Goal: Transaction & Acquisition: Obtain resource

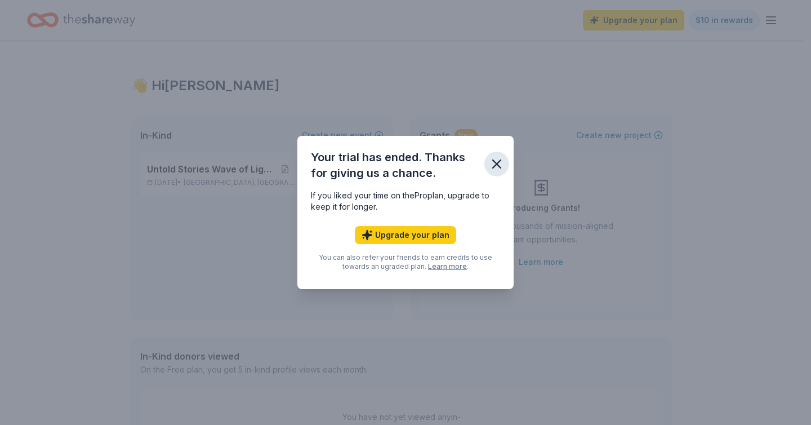
click at [490, 161] on icon "button" at bounding box center [497, 164] width 16 height 16
click at [490, 162] on icon "button" at bounding box center [497, 164] width 16 height 16
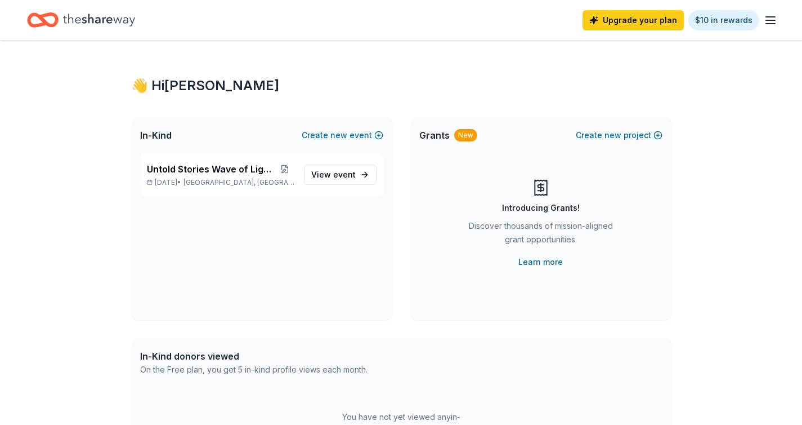
click at [164, 127] on div "In-Kind Create new event" at bounding box center [261, 135] width 261 height 36
click at [157, 132] on span "In-Kind" at bounding box center [156, 135] width 32 height 14
click at [364, 172] on link "View event" at bounding box center [340, 174] width 73 height 20
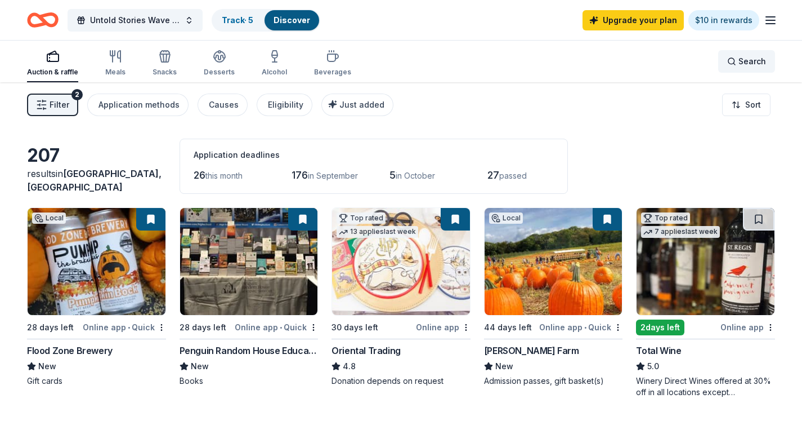
click at [759, 65] on span "Search" at bounding box center [753, 62] width 28 height 14
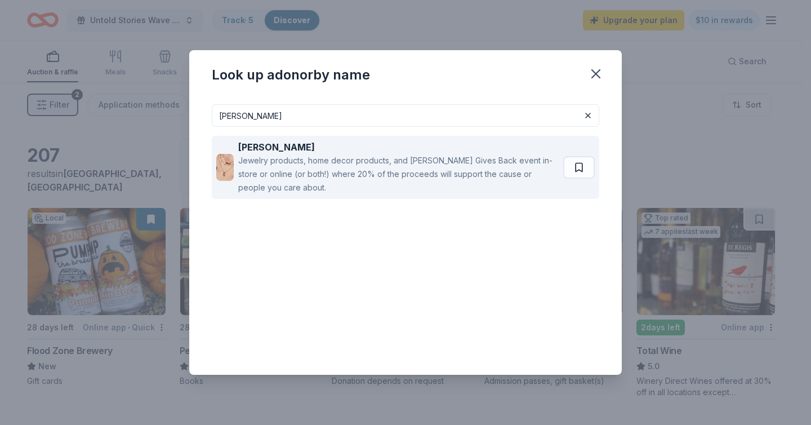
type input "[PERSON_NAME]"
click at [462, 160] on div "Jewelry products, home decor products, and [PERSON_NAME] Gives Back event in-st…" at bounding box center [398, 174] width 320 height 41
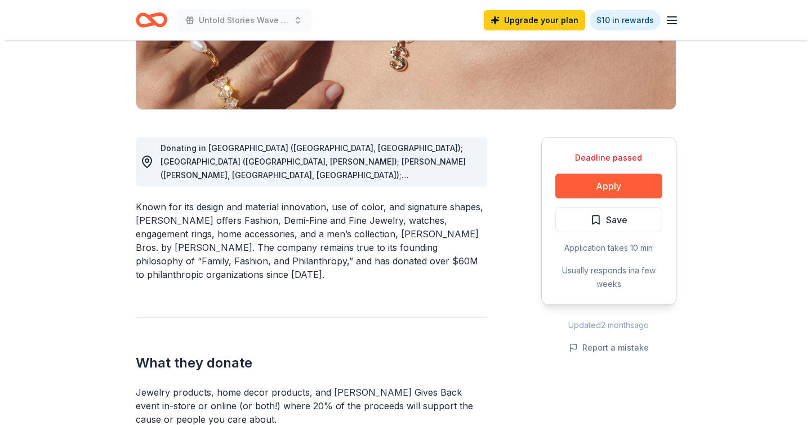
scroll to position [232, 0]
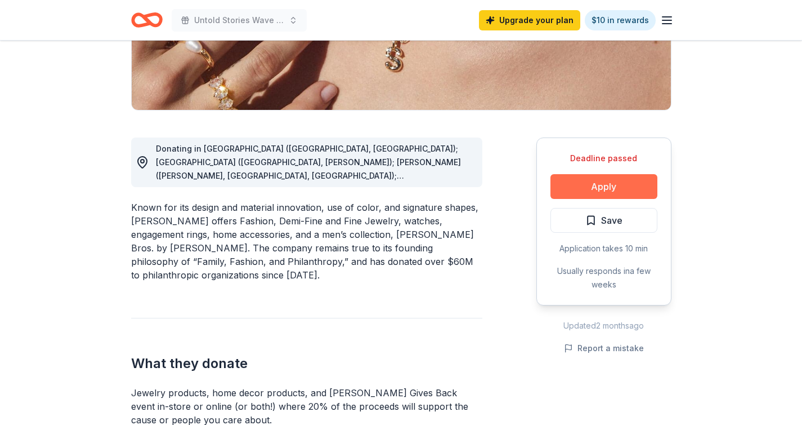
click at [614, 195] on button "Apply" at bounding box center [604, 186] width 107 height 25
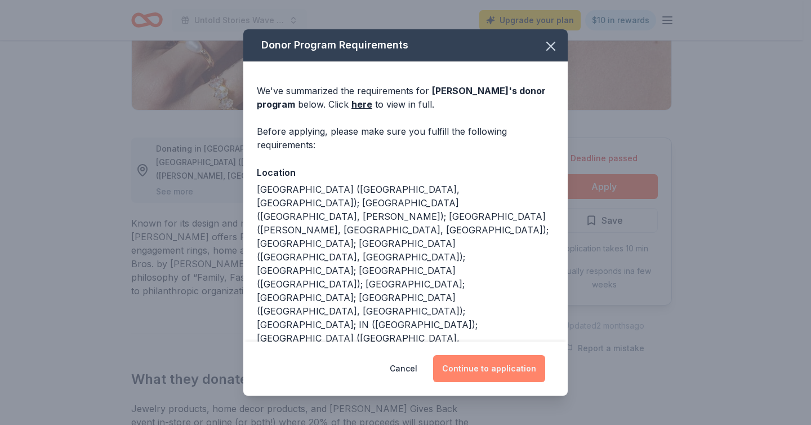
click at [472, 370] on button "Continue to application" at bounding box center [489, 368] width 112 height 27
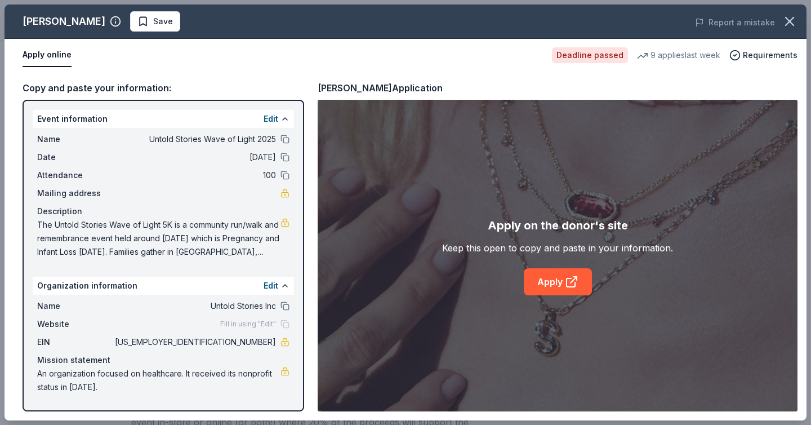
click at [574, 266] on div "Apply on the donor's site Keep this open to copy and paste in your information.…" at bounding box center [557, 255] width 231 height 79
click at [570, 271] on link "Apply" at bounding box center [558, 281] width 68 height 27
